Goal: Task Accomplishment & Management: Use online tool/utility

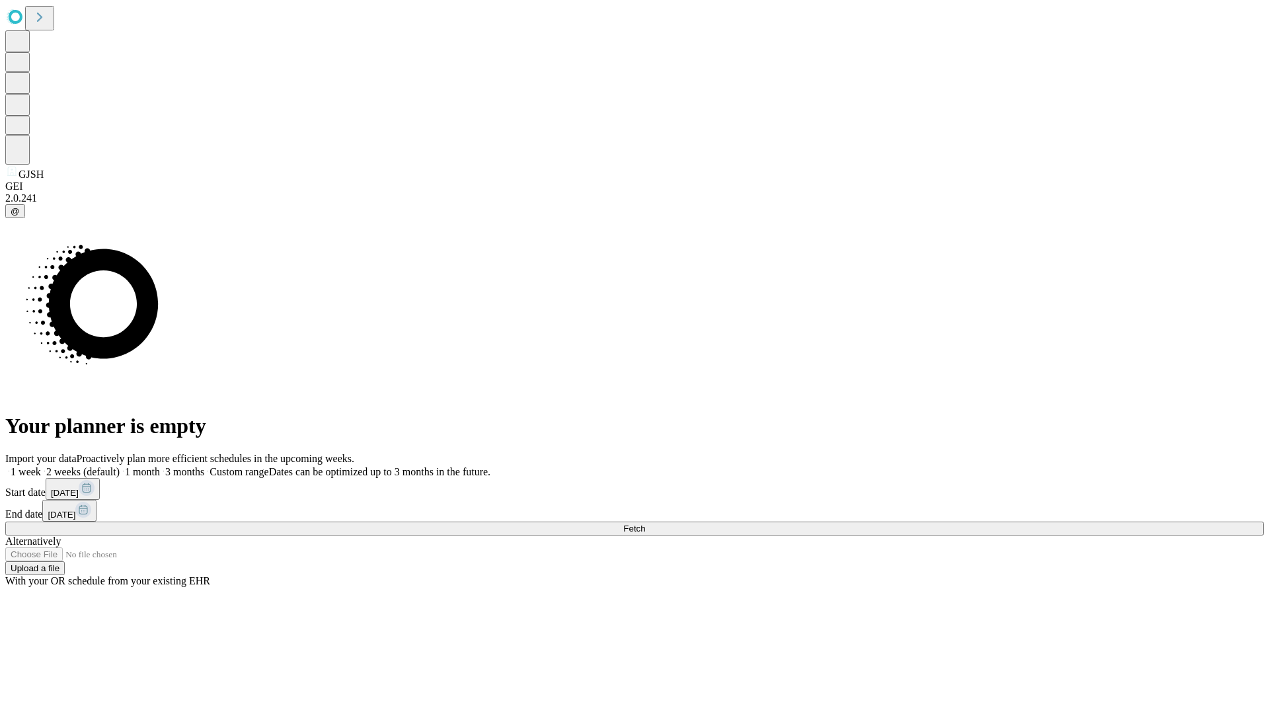
click at [645, 524] on span "Fetch" at bounding box center [634, 529] width 22 height 10
